Goal: Information Seeking & Learning: Find specific fact

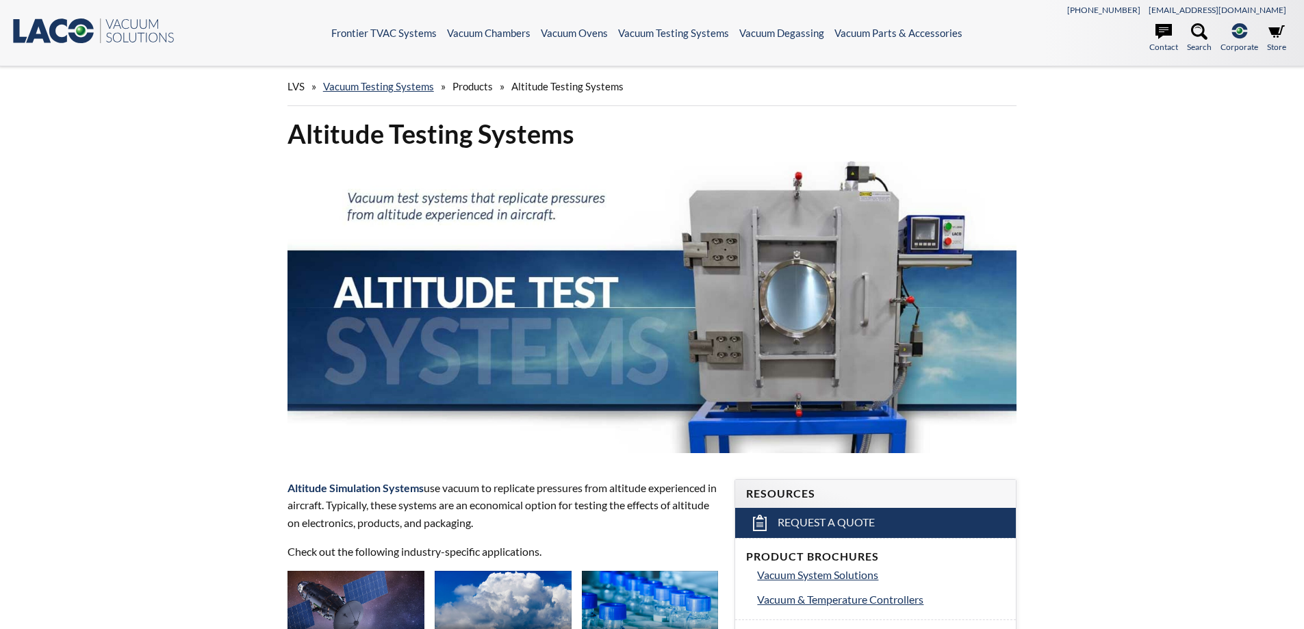
select select "Language Translate Widget"
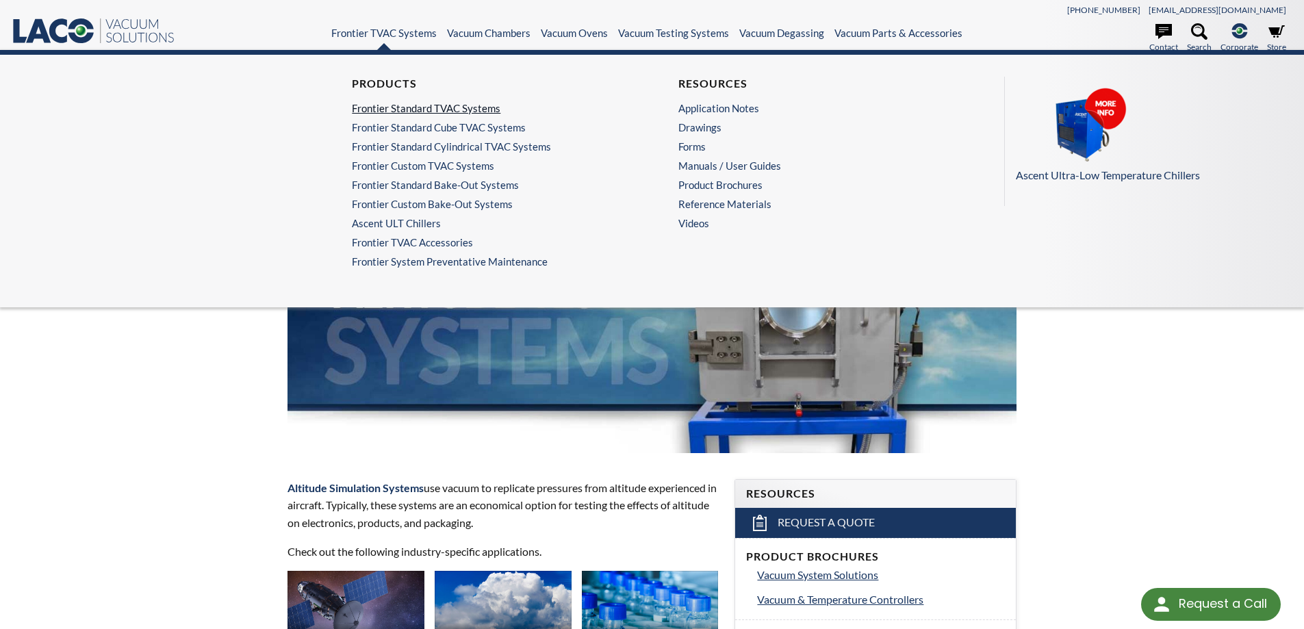
click at [430, 107] on link "Frontier Standard TVAC Systems" at bounding box center [485, 108] width 267 height 12
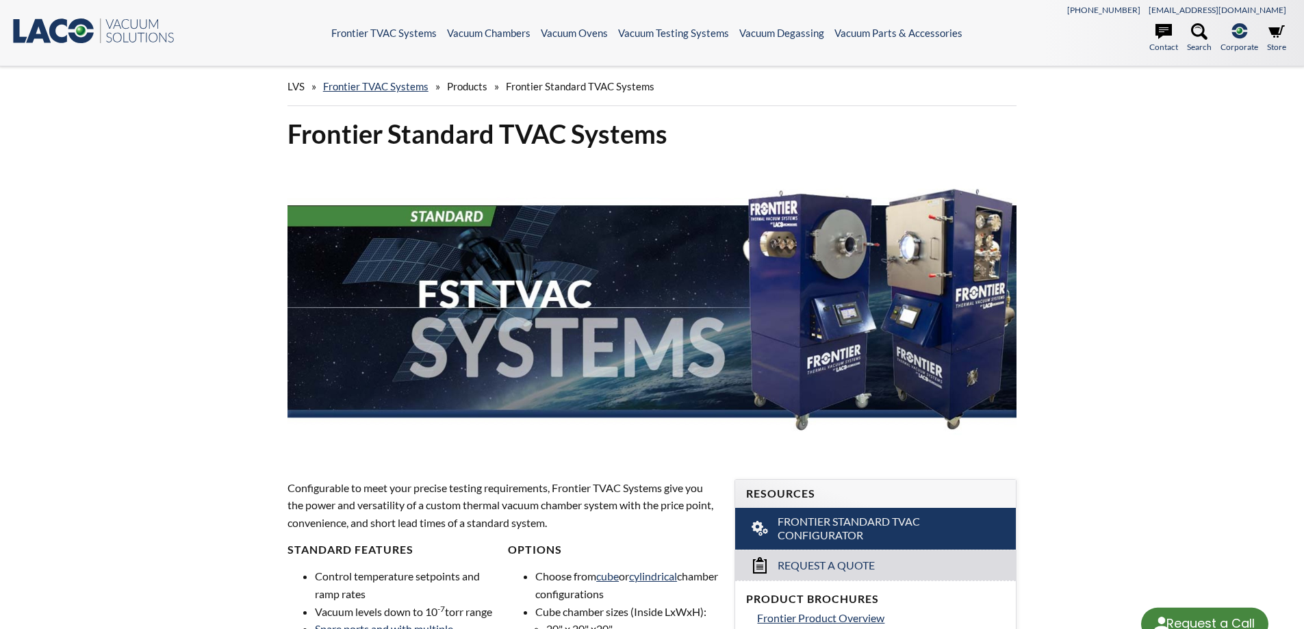
select select "Language Translate Widget"
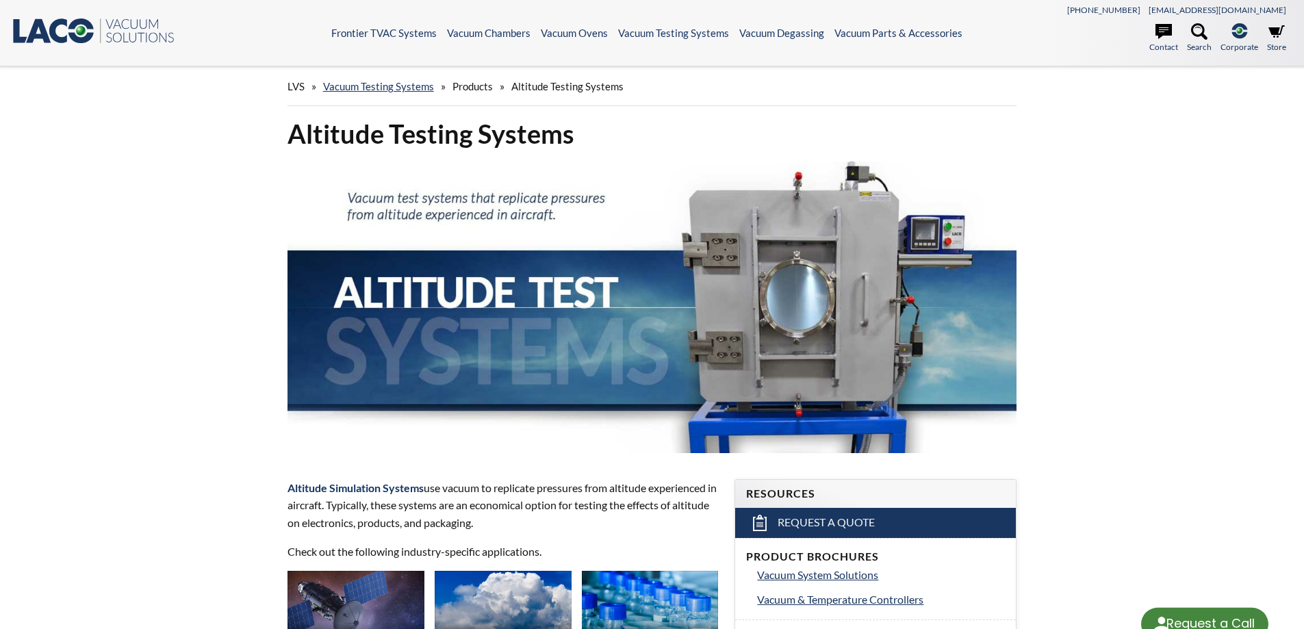
select select "Language Translate Widget"
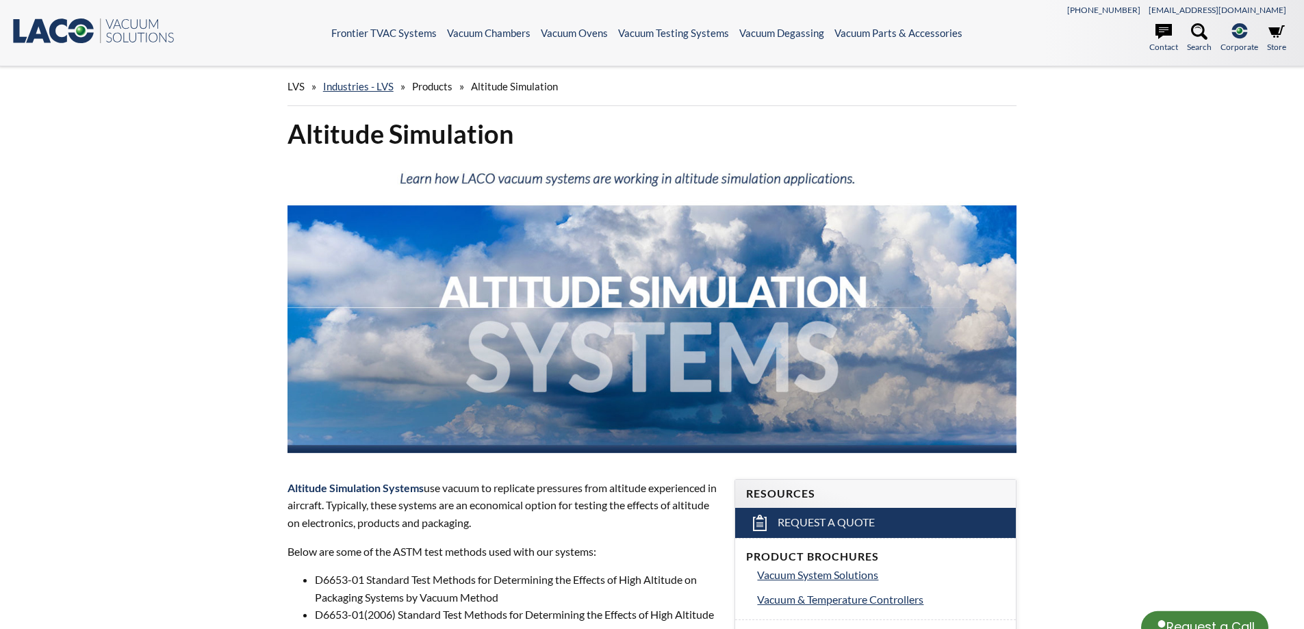
select select "Language Translate Widget"
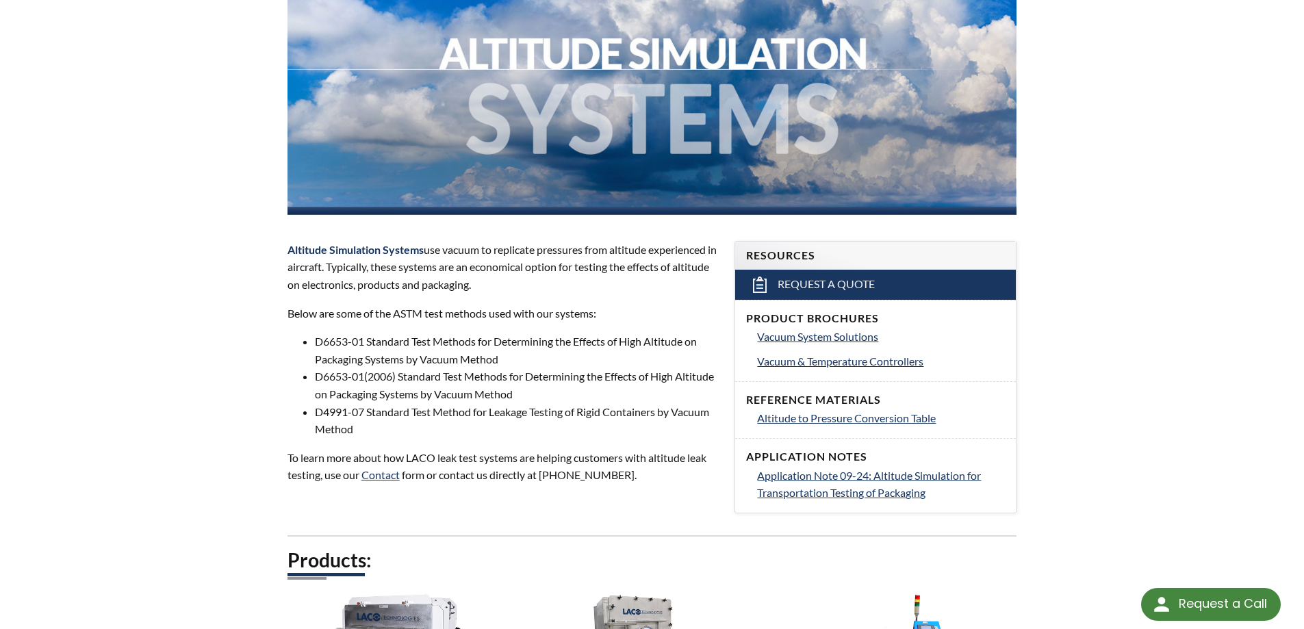
scroll to position [274, 0]
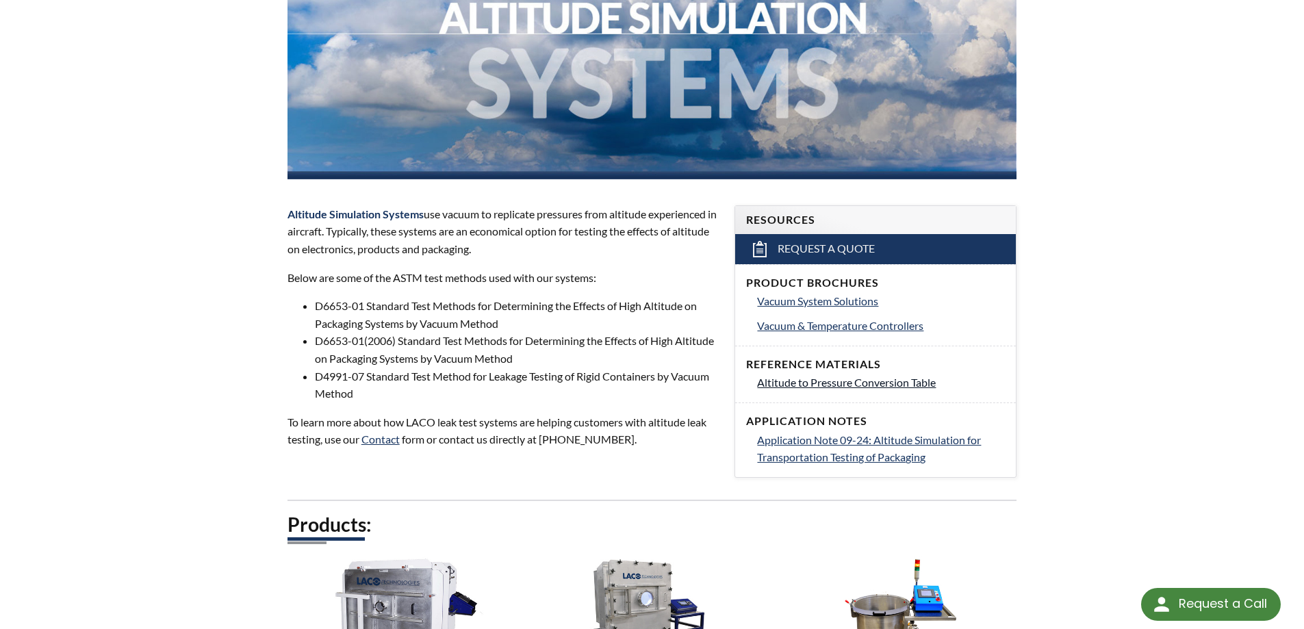
click at [849, 387] on span "Altitude to Pressure Conversion Table" at bounding box center [846, 382] width 179 height 13
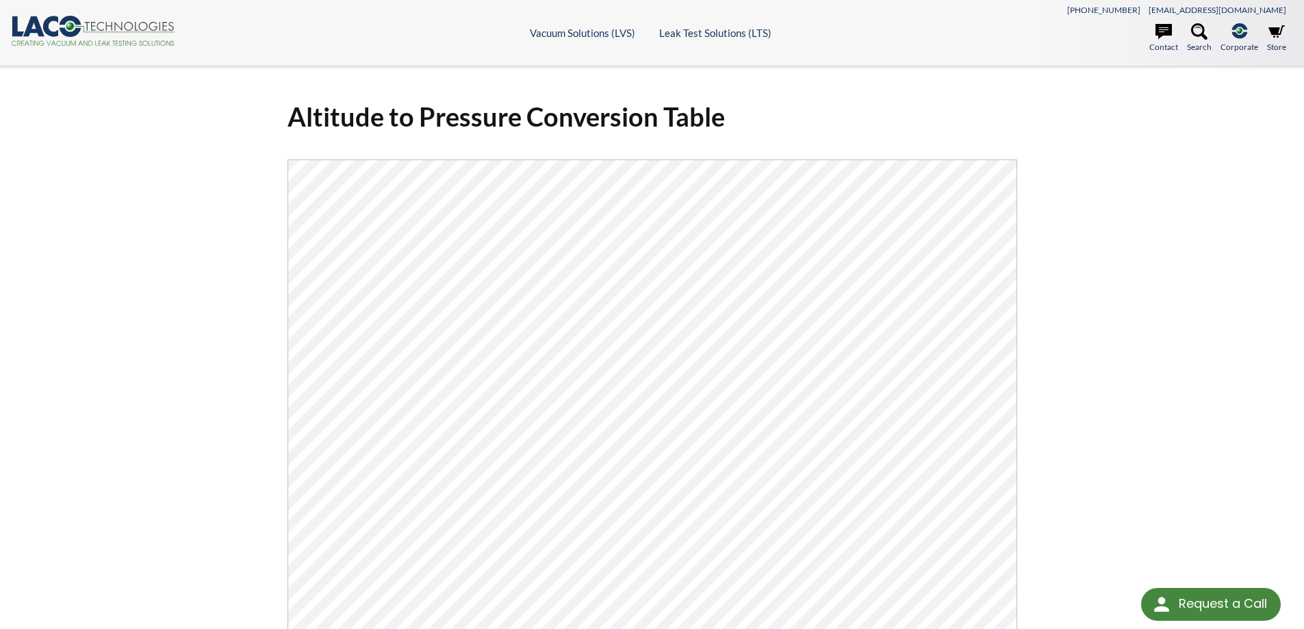
select select "Language Translate Widget"
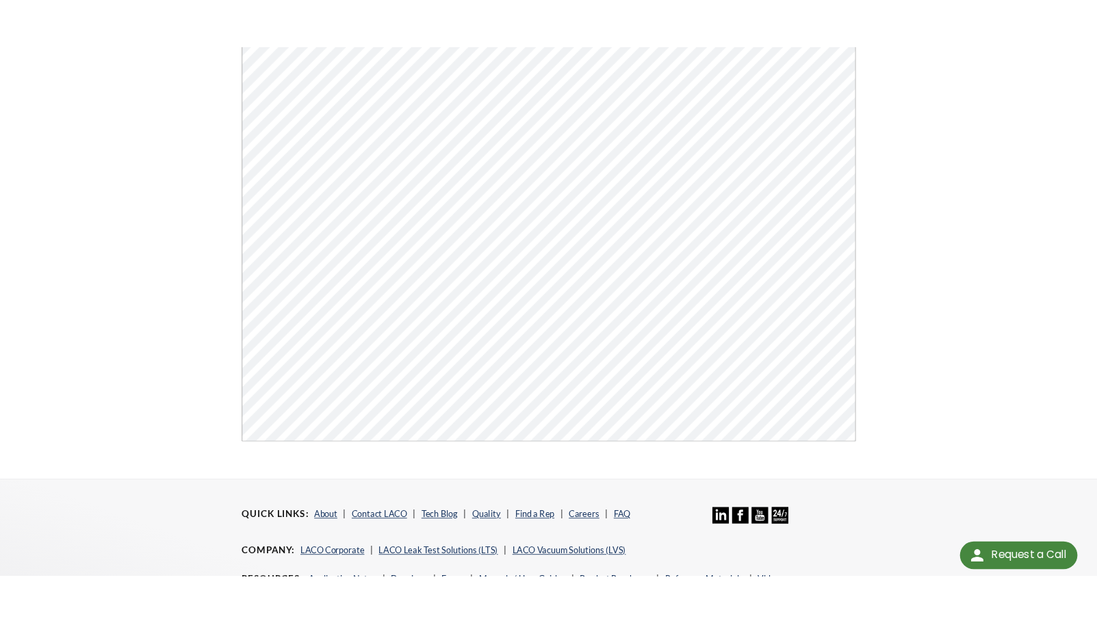
scroll to position [137, 0]
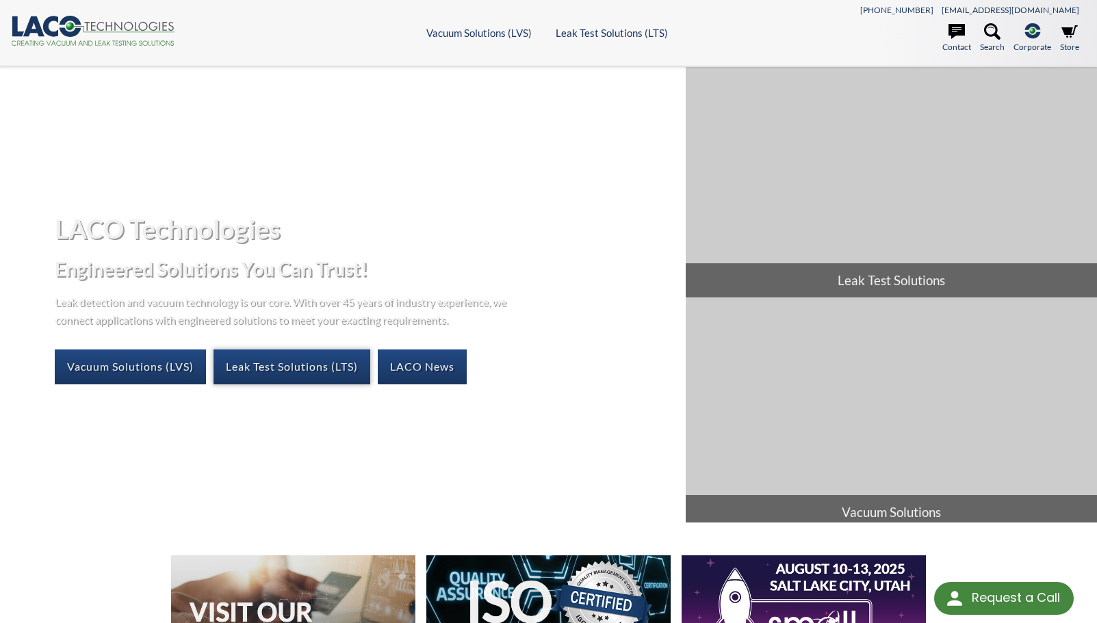
select select "Language Translate Widget"
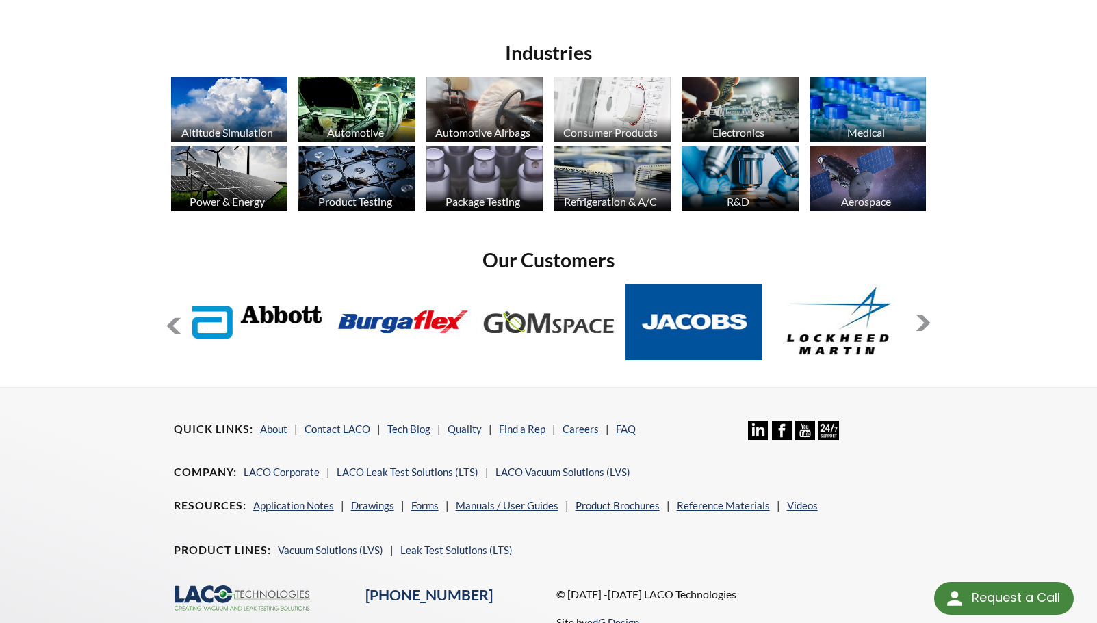
scroll to position [1047, 0]
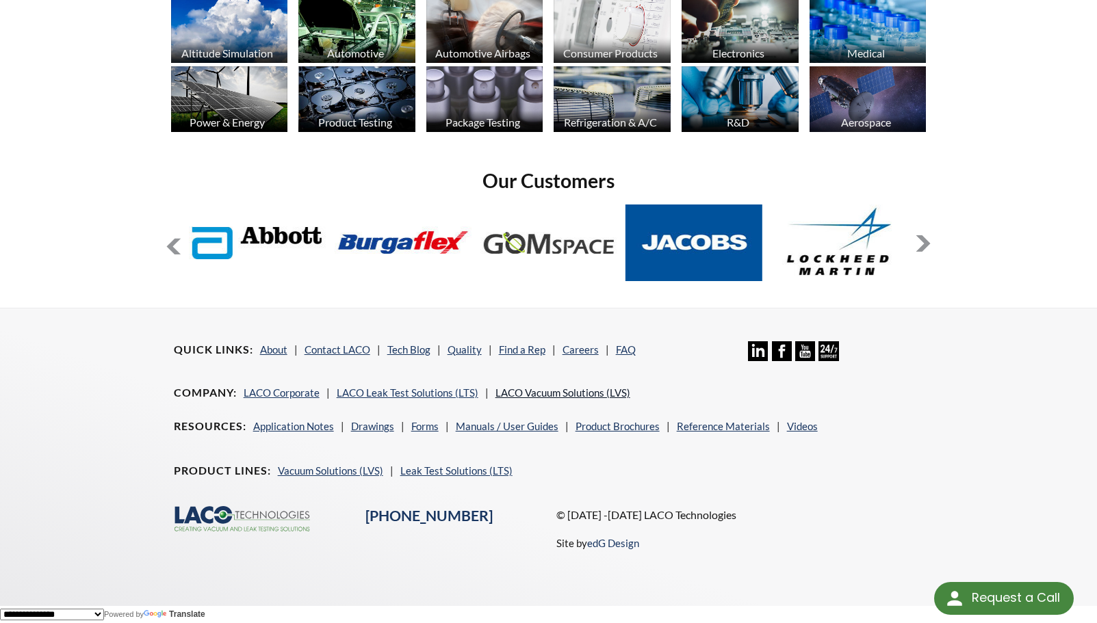
click at [559, 392] on link "LACO Vacuum Solutions (LVS)" at bounding box center [563, 393] width 135 height 12
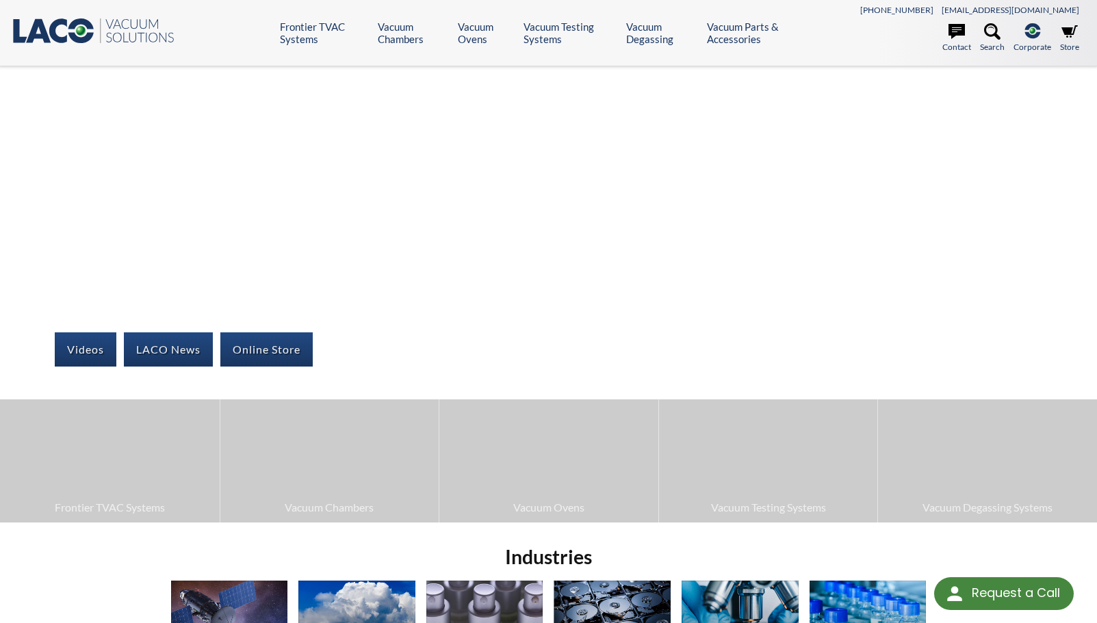
select select "Language Translate Widget"
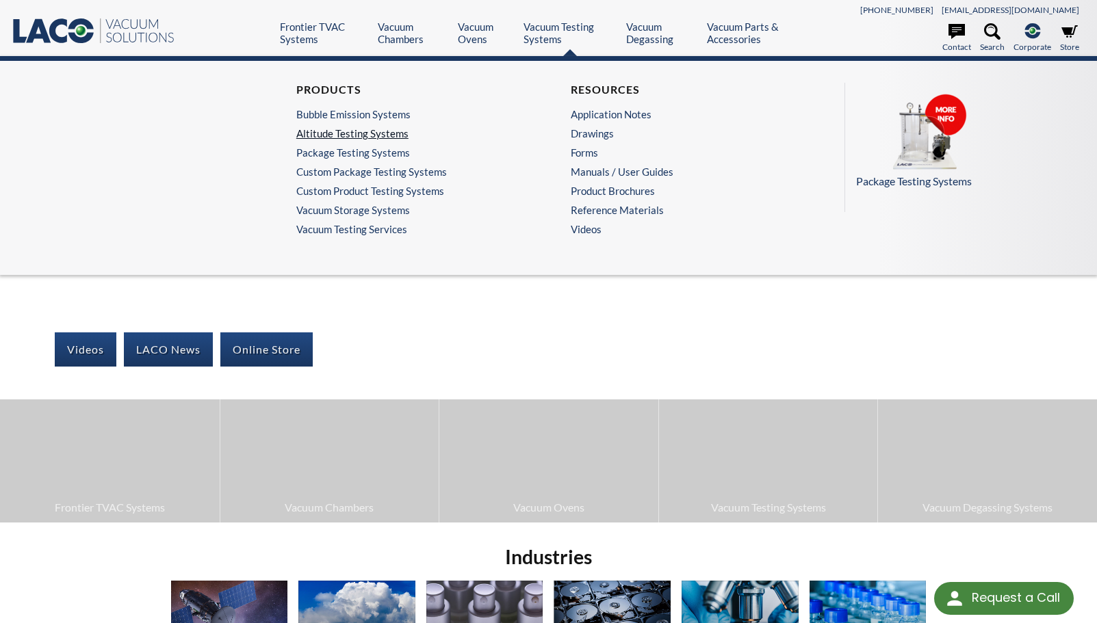
click at [366, 132] on link "Altitude Testing Systems" at bounding box center [408, 133] width 224 height 12
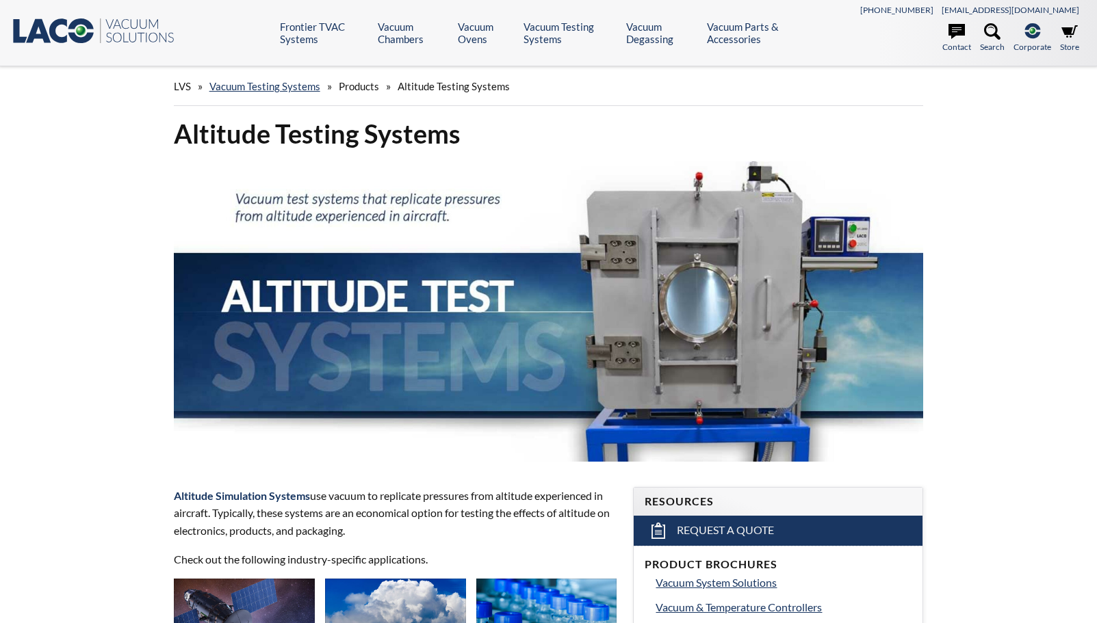
select select "Language Translate Widget"
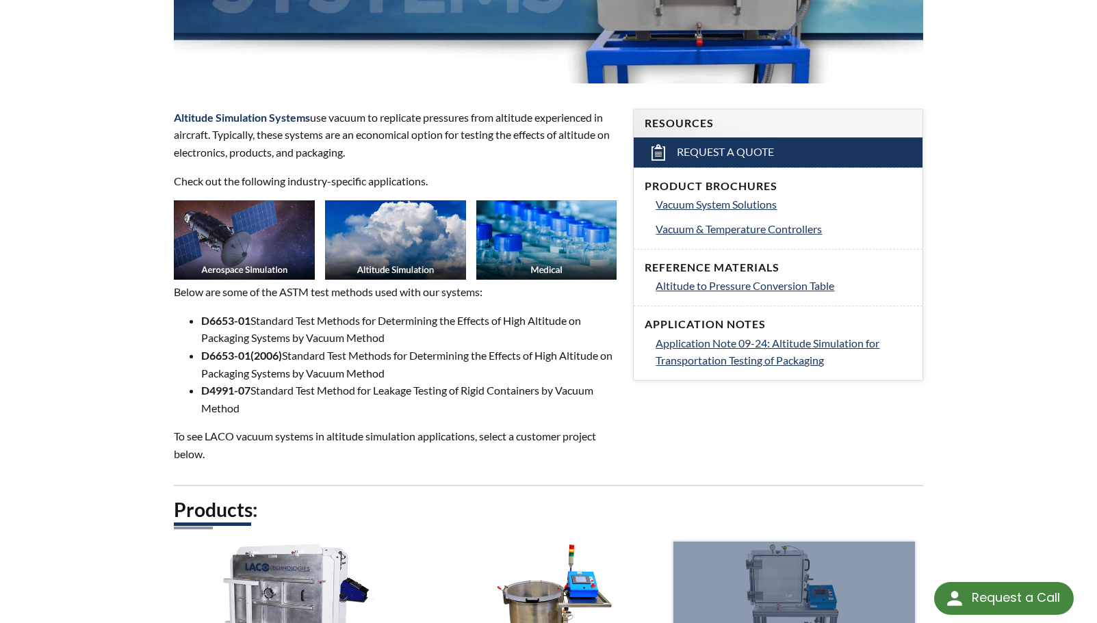
scroll to position [365, 0]
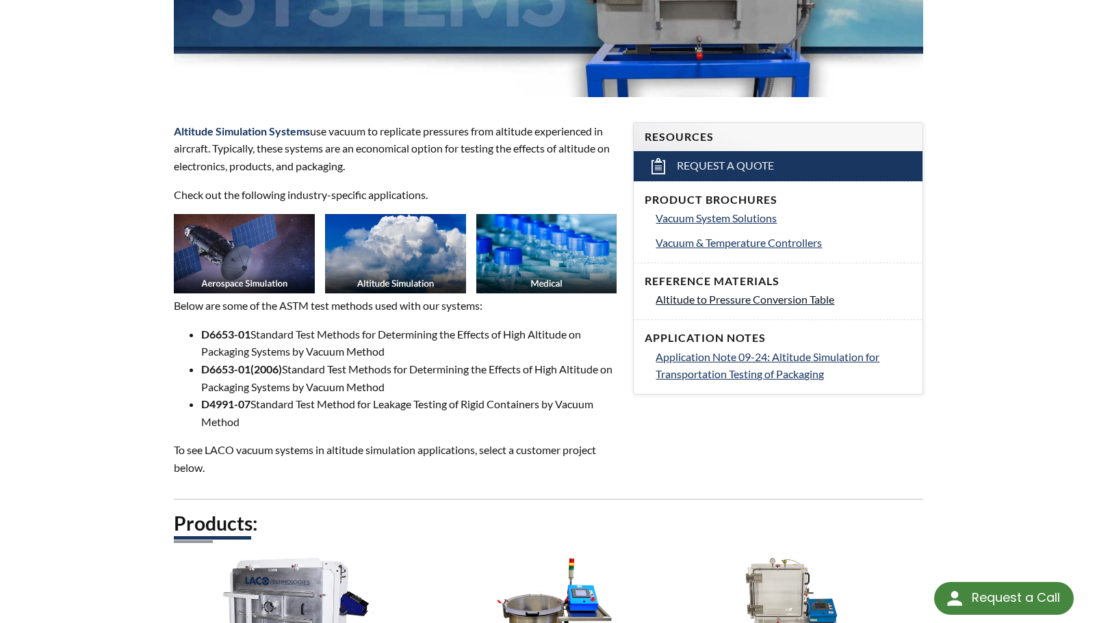
click at [698, 304] on span "Altitude to Pressure Conversion Table" at bounding box center [745, 299] width 179 height 13
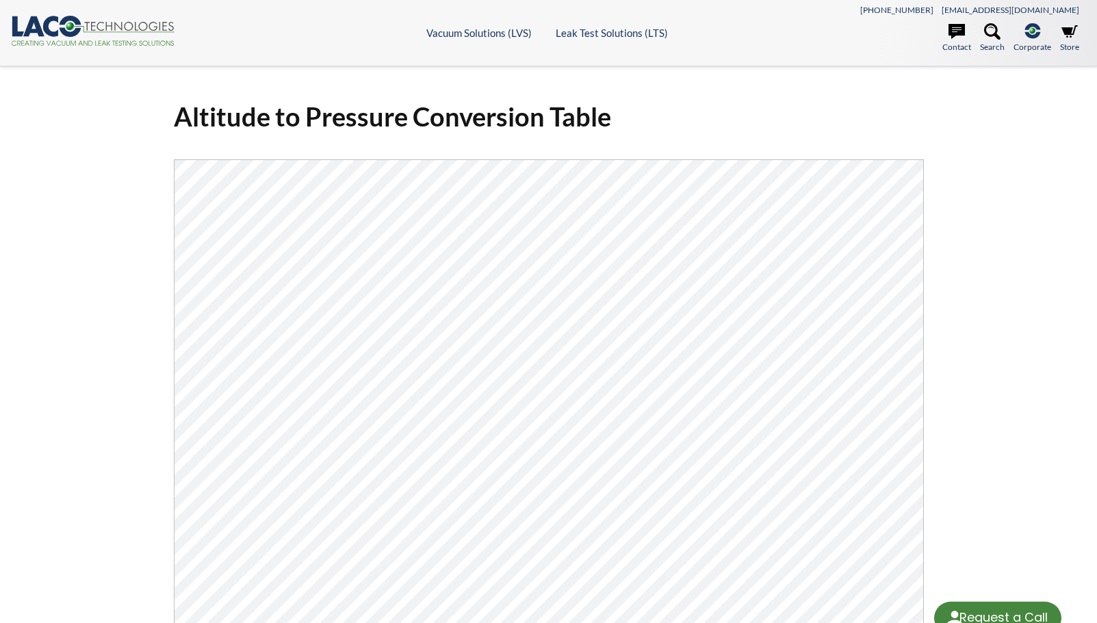
select select "Language Translate Widget"
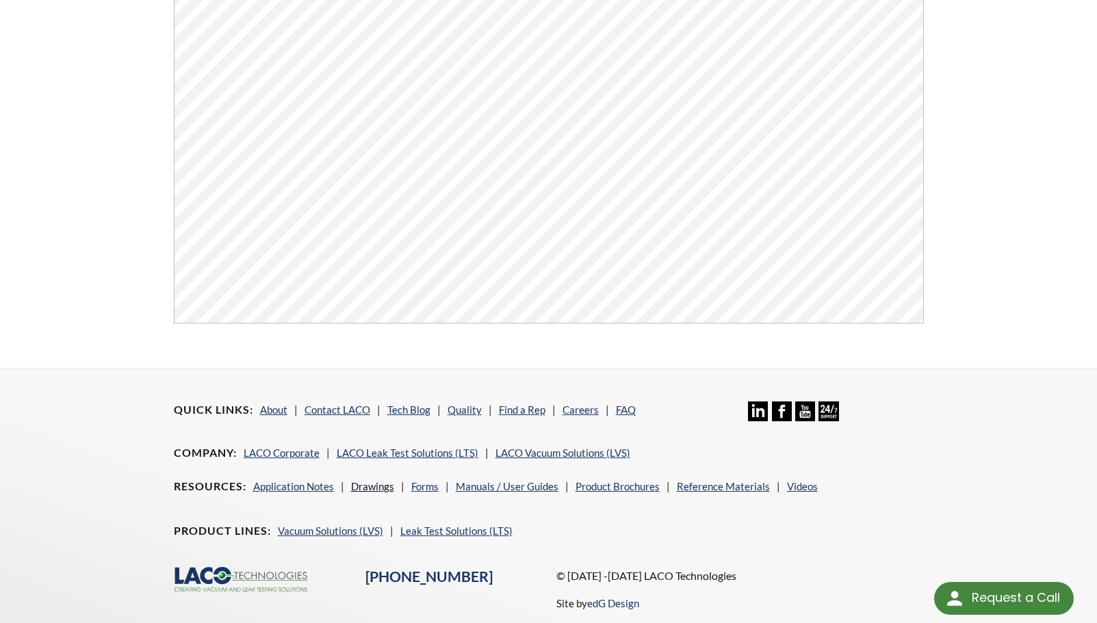
scroll to position [475, 0]
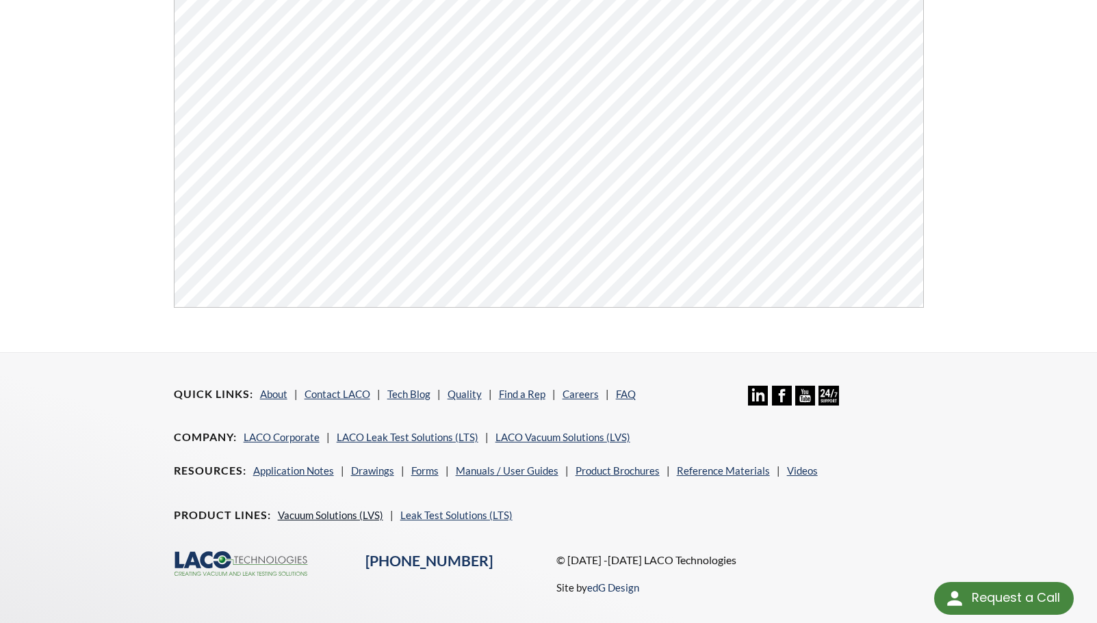
click at [342, 517] on link "Vacuum Solutions (LVS)" at bounding box center [330, 515] width 105 height 12
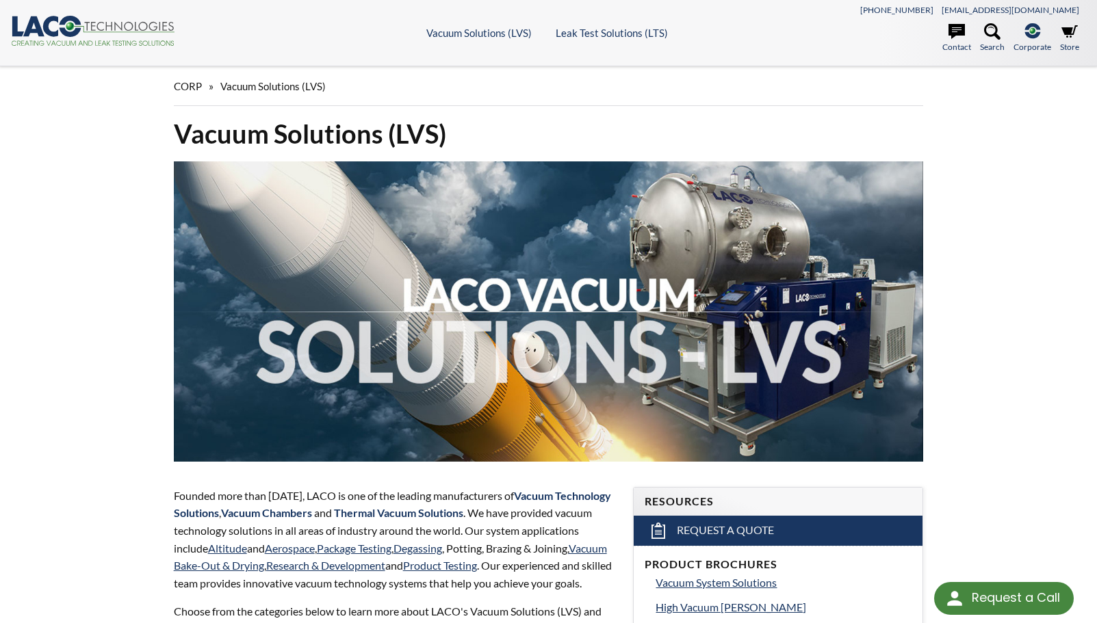
select select "Language Translate Widget"
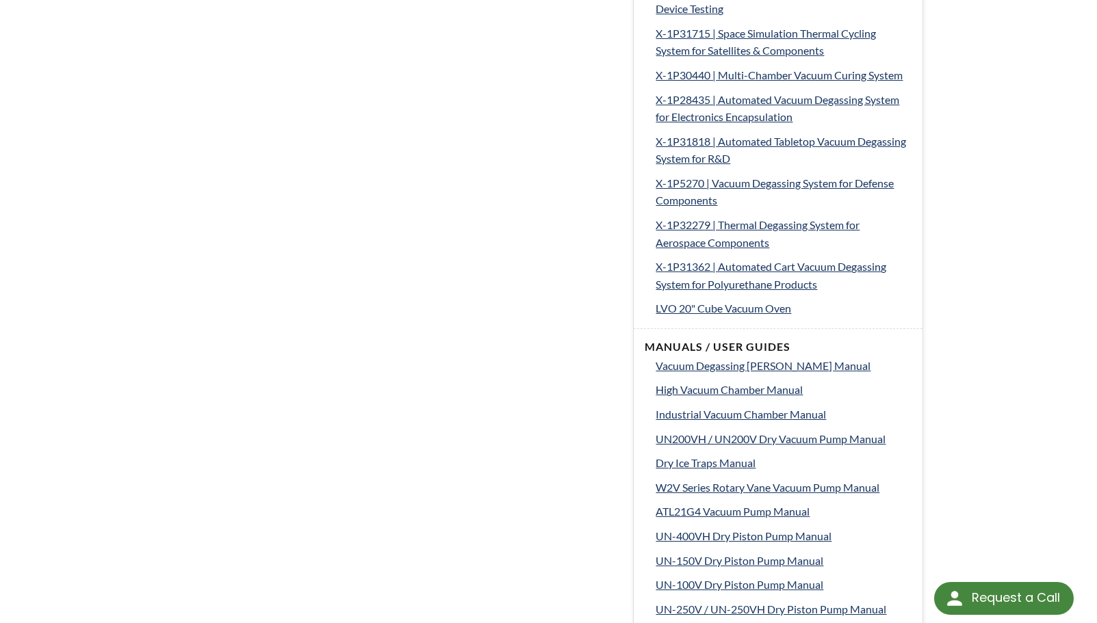
scroll to position [2053, 0]
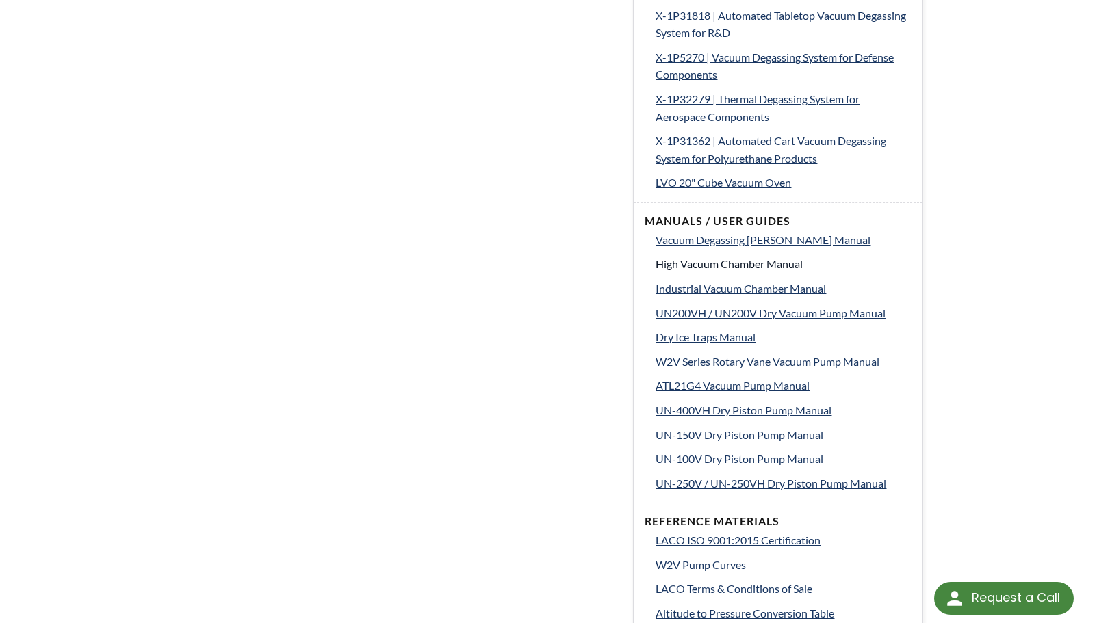
click at [753, 270] on span "High Vacuum Chamber Manual" at bounding box center [729, 263] width 147 height 13
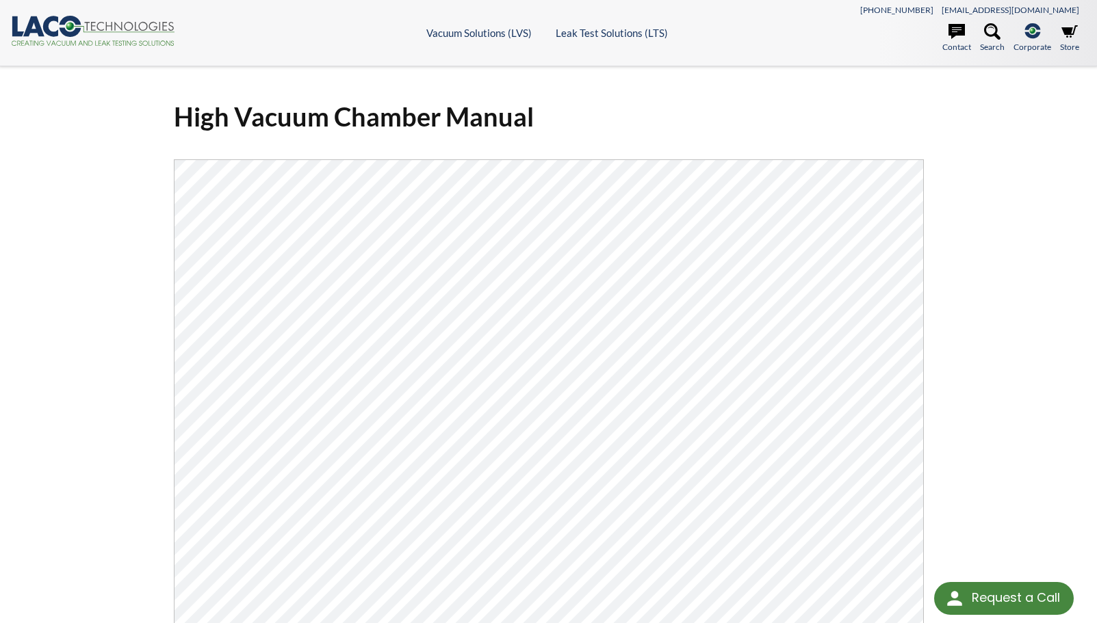
select select "Language Translate Widget"
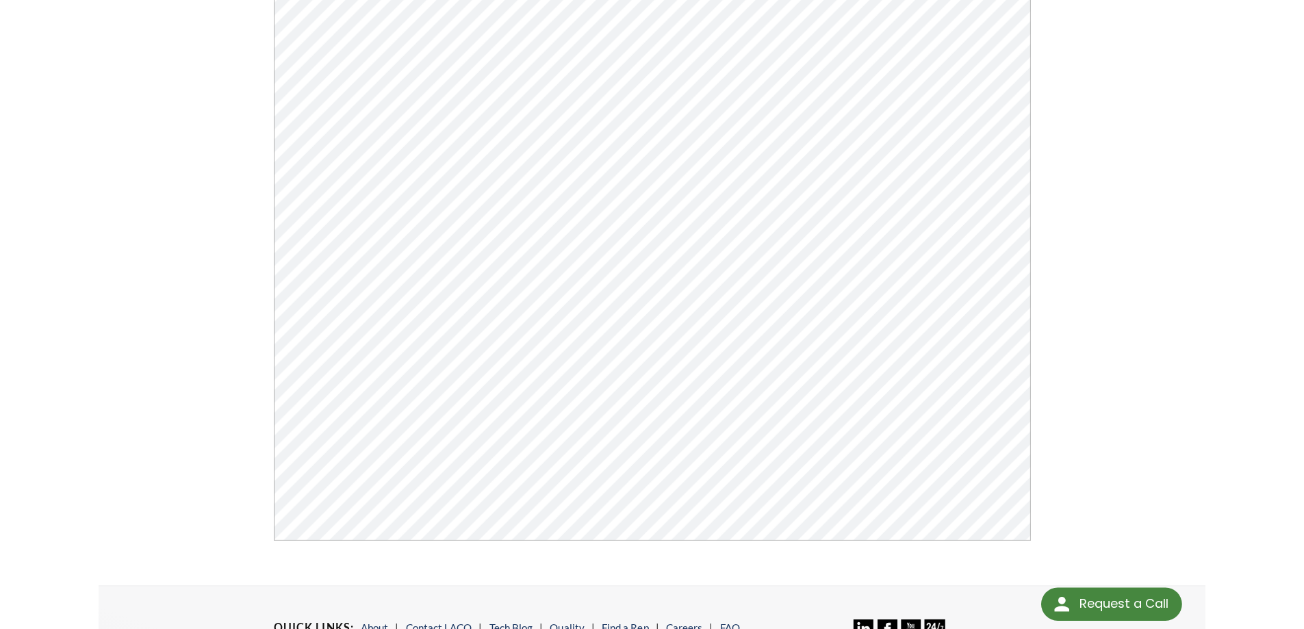
scroll to position [156, 0]
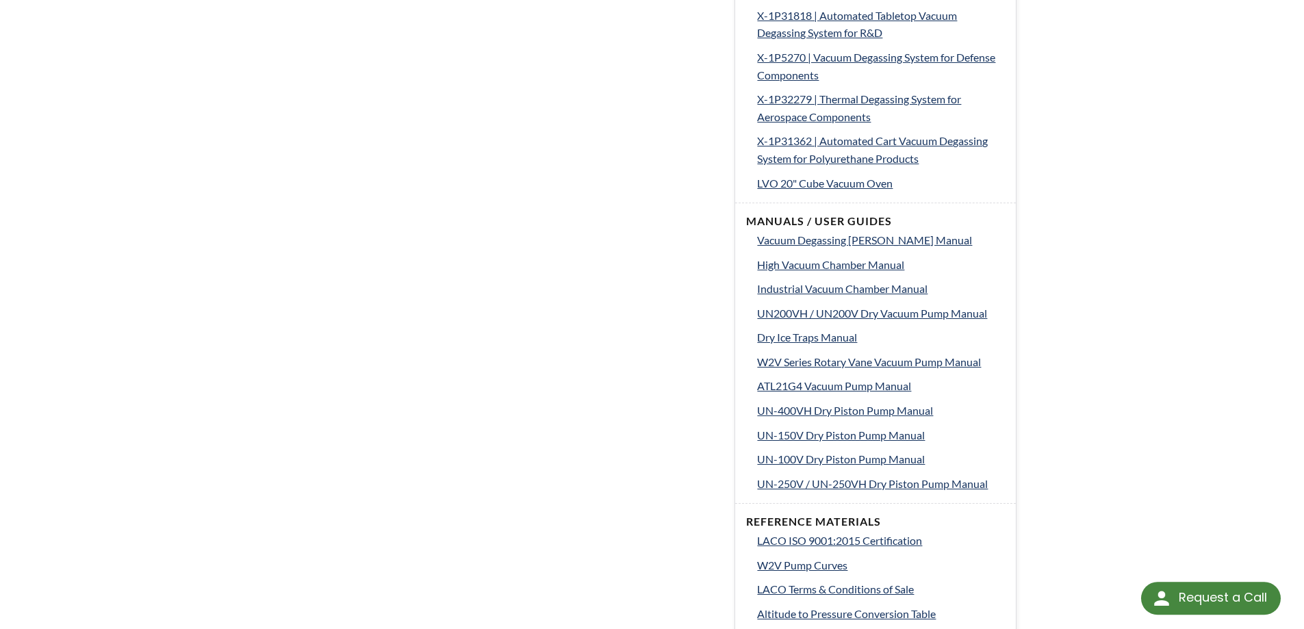
select select "Language Translate Widget"
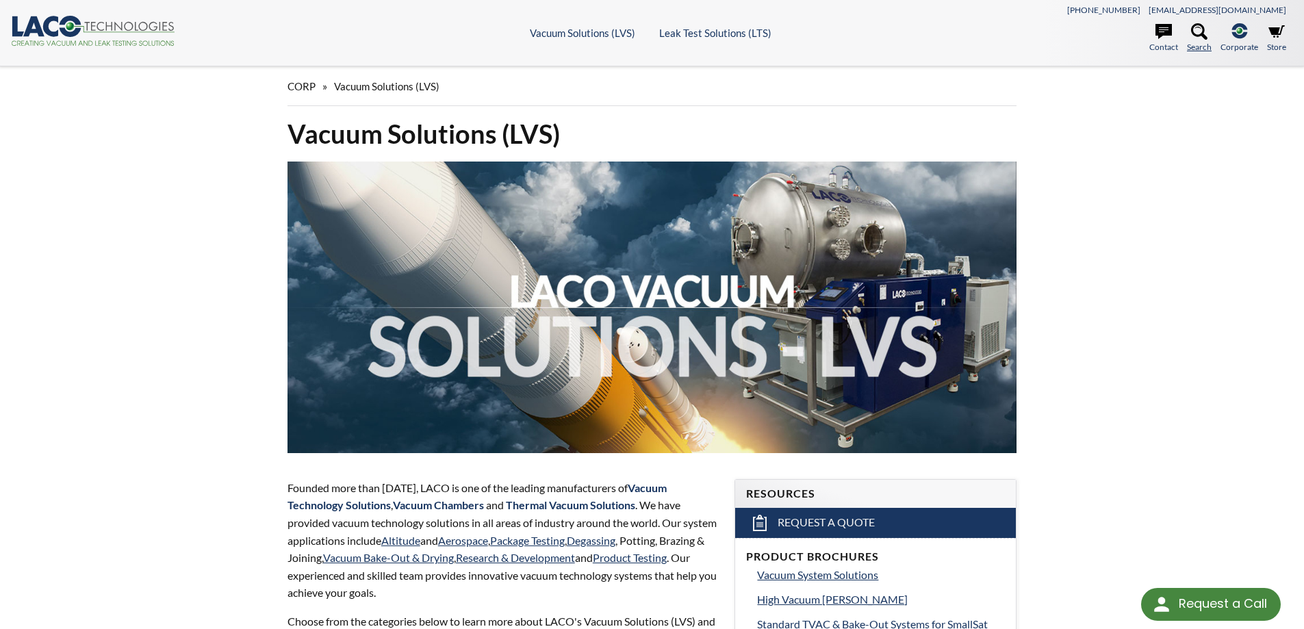
click at [1200, 38] on icon at bounding box center [1199, 31] width 16 height 16
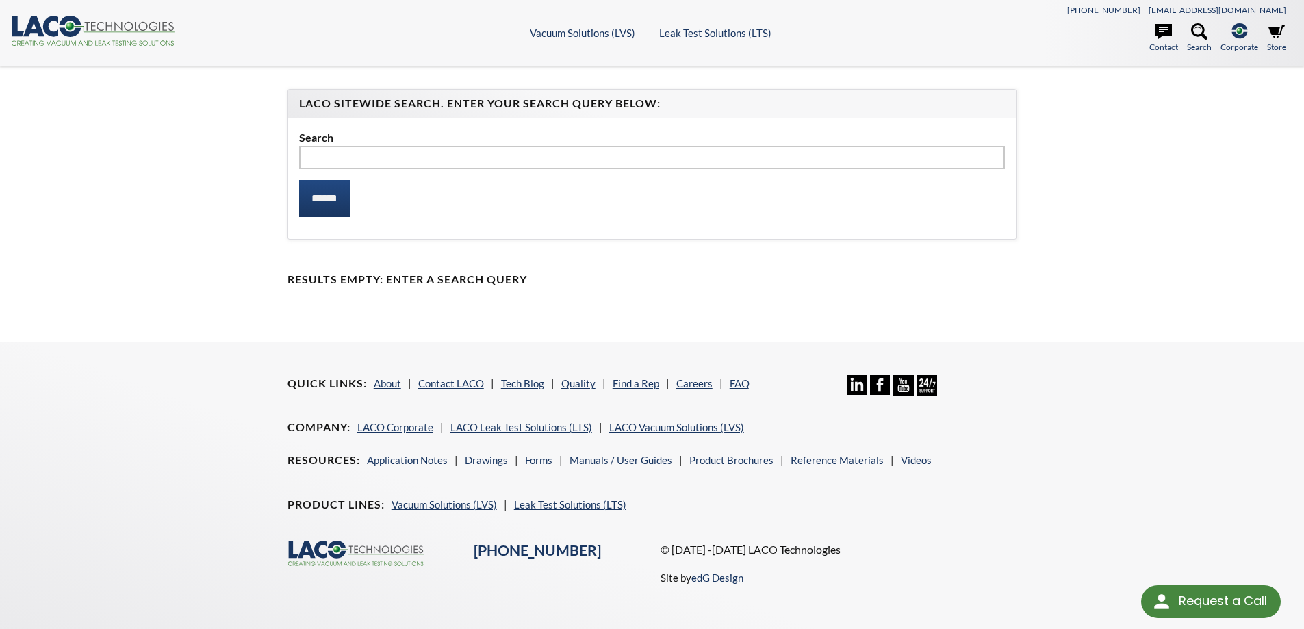
select select "Language Translate Widget"
type input "*****"
click at [299, 180] on input "******" at bounding box center [324, 198] width 51 height 37
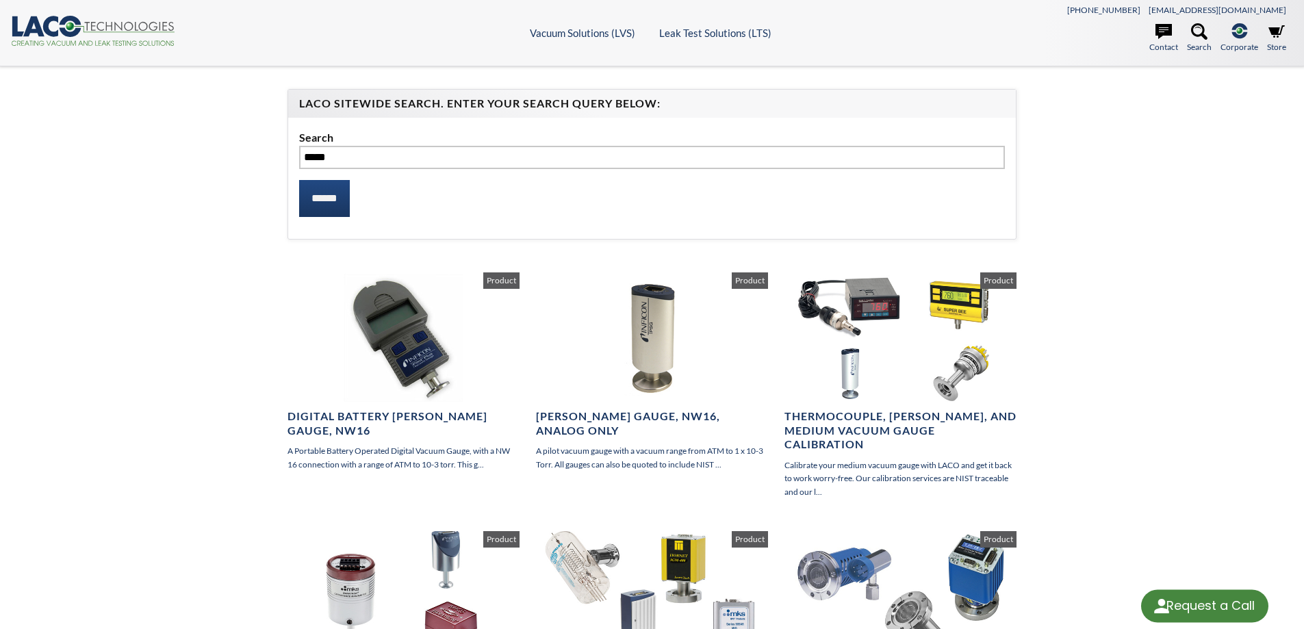
select select "Language Translate Widget"
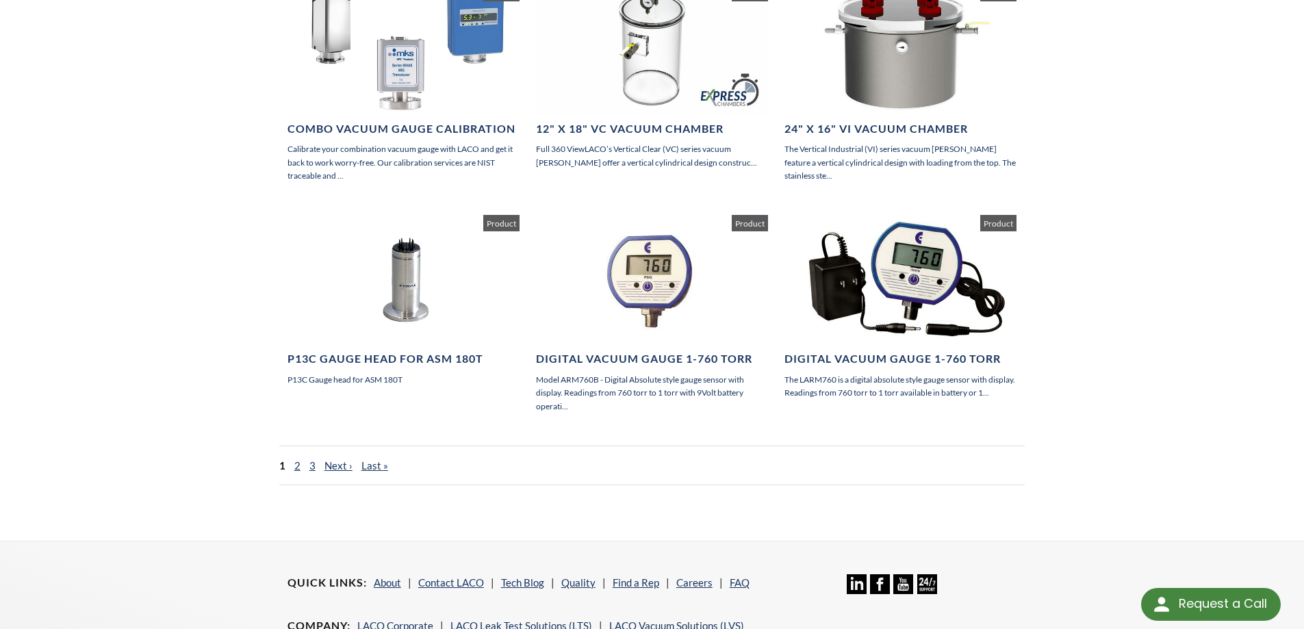
scroll to position [792, 0]
click at [337, 459] on link "Next ›" at bounding box center [338, 465] width 28 height 12
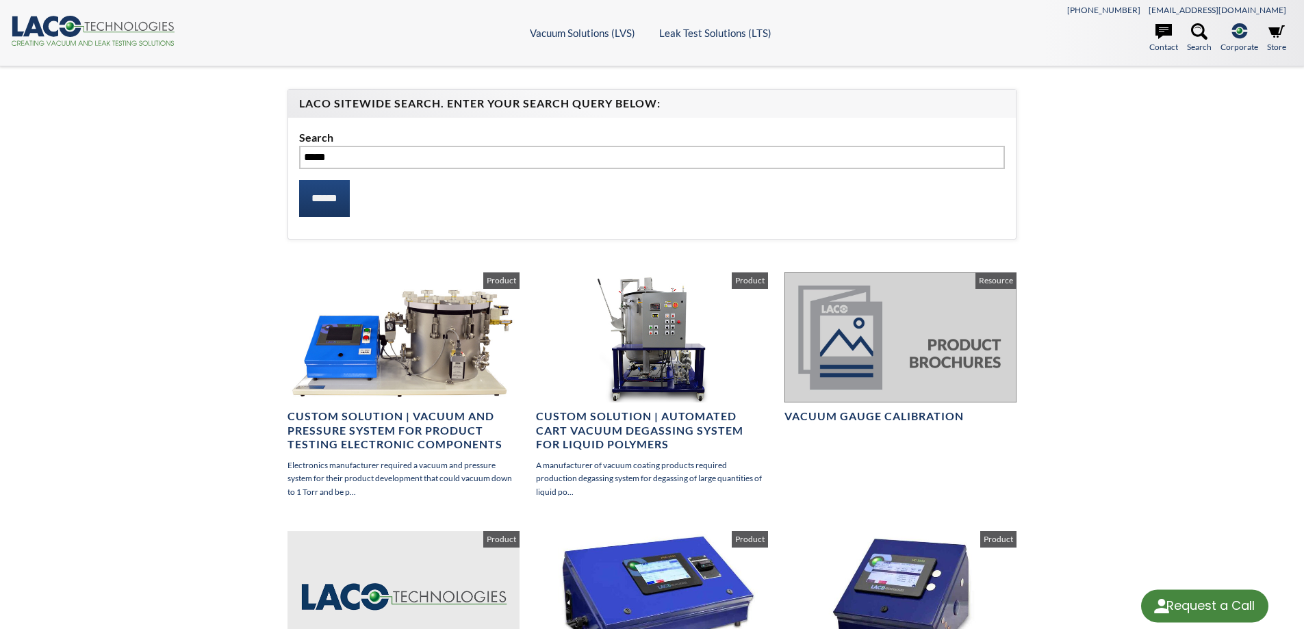
select select "Language Translate Widget"
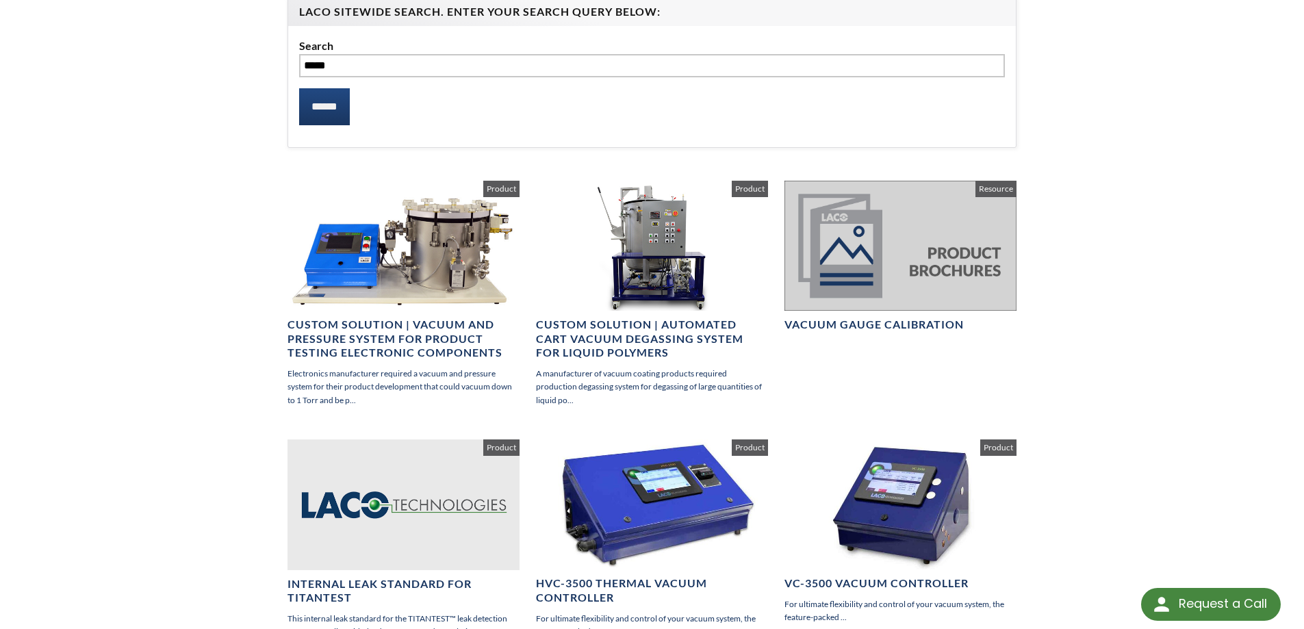
scroll to position [91, 0]
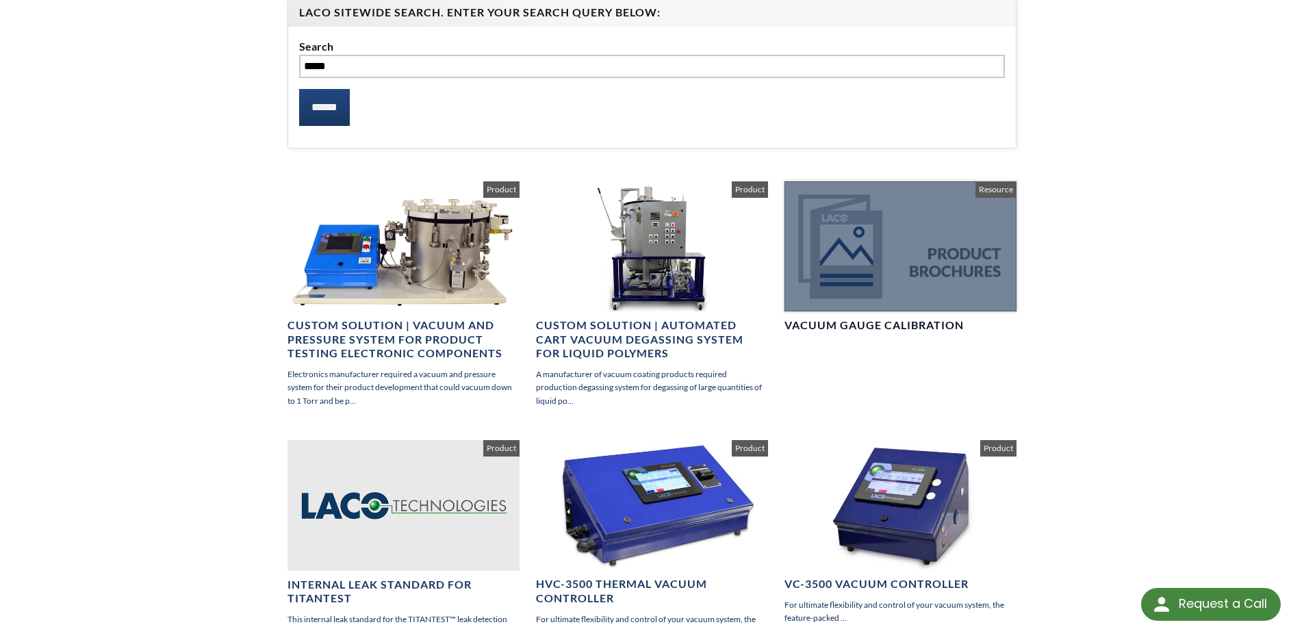
click at [888, 291] on div at bounding box center [900, 246] width 232 height 131
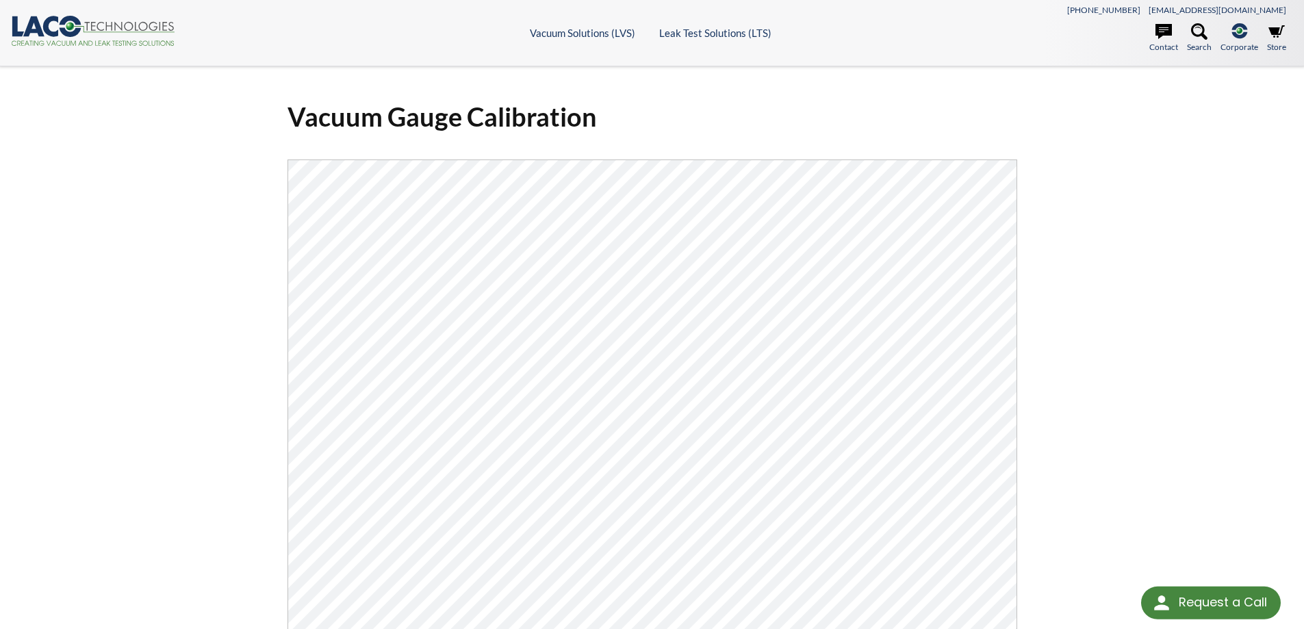
select select "Language Translate Widget"
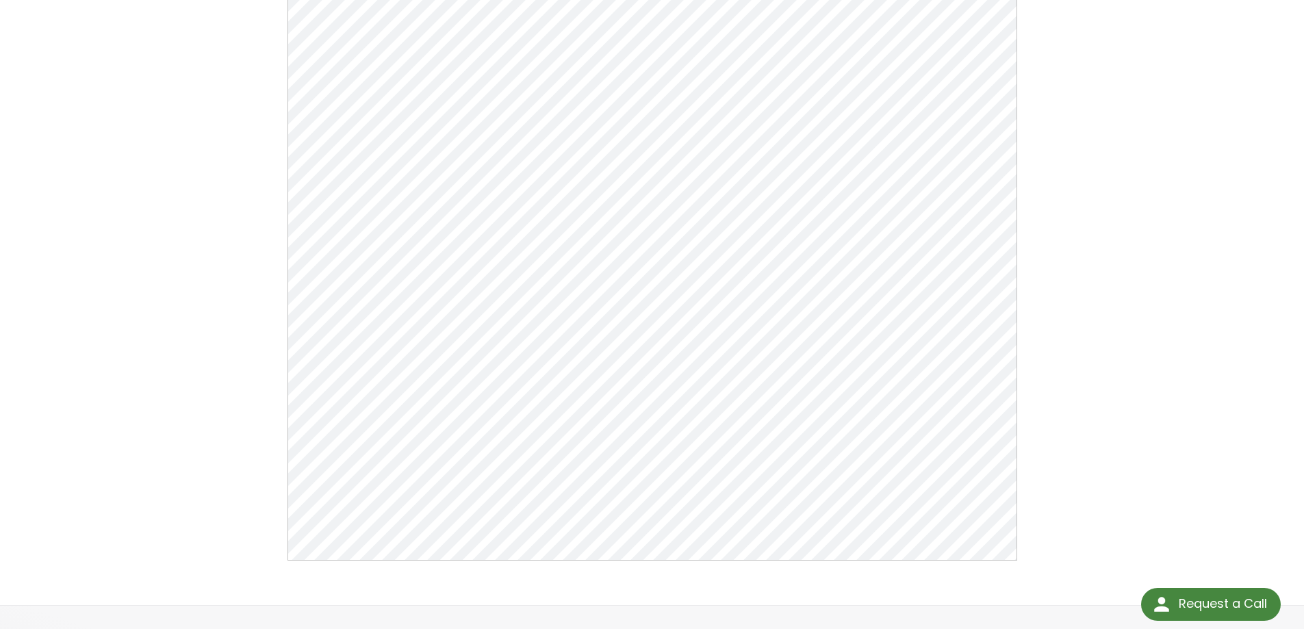
scroll to position [320, 0]
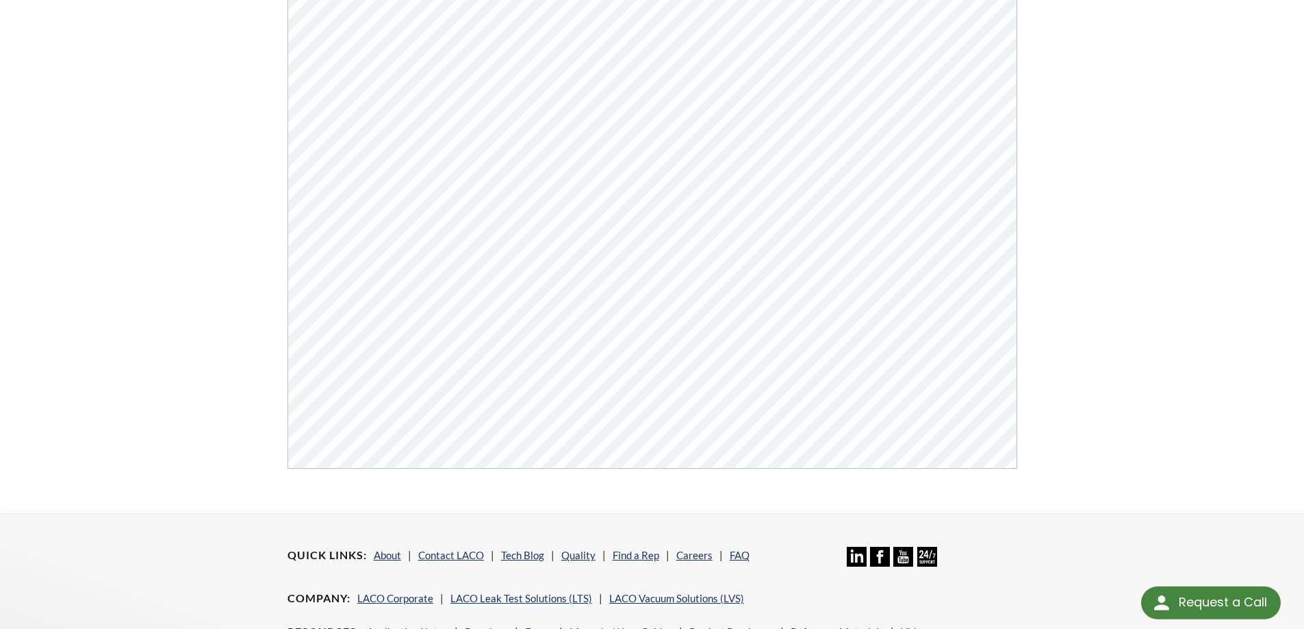
select select "Language Translate Widget"
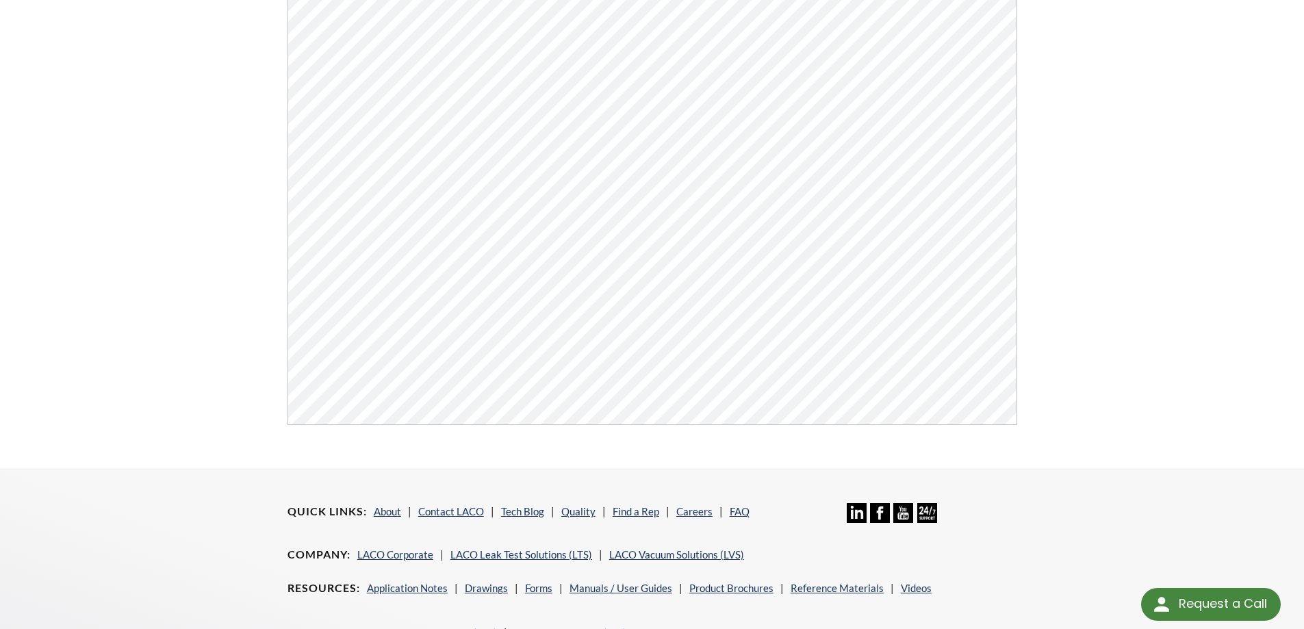
scroll to position [365, 0]
